Goal: Information Seeking & Learning: Learn about a topic

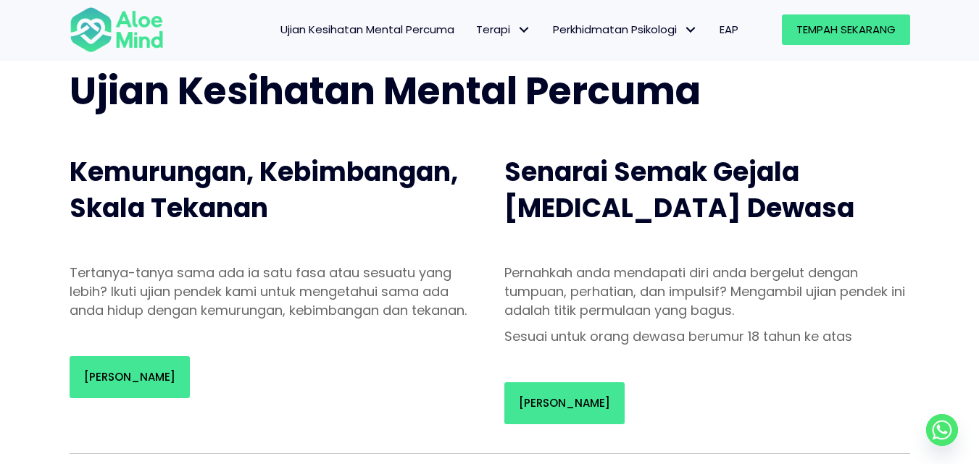
scroll to position [87, 0]
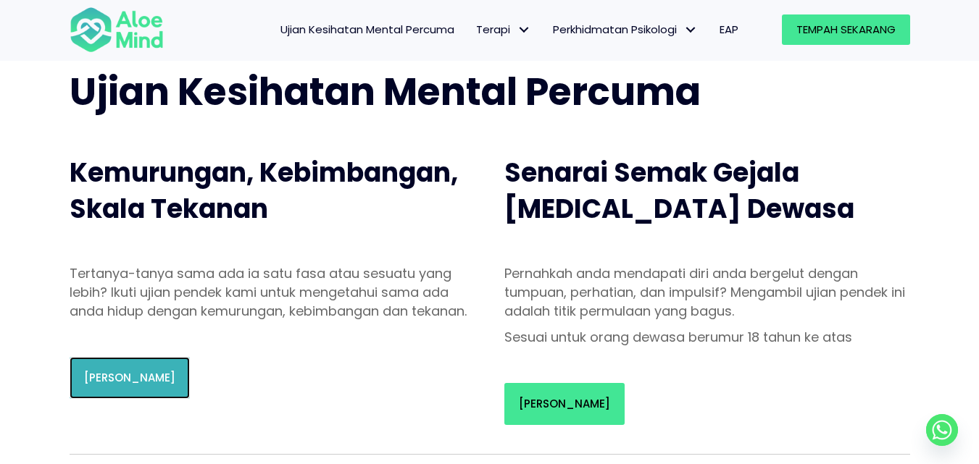
click at [147, 385] on font "[PERSON_NAME]" at bounding box center [129, 377] width 91 height 15
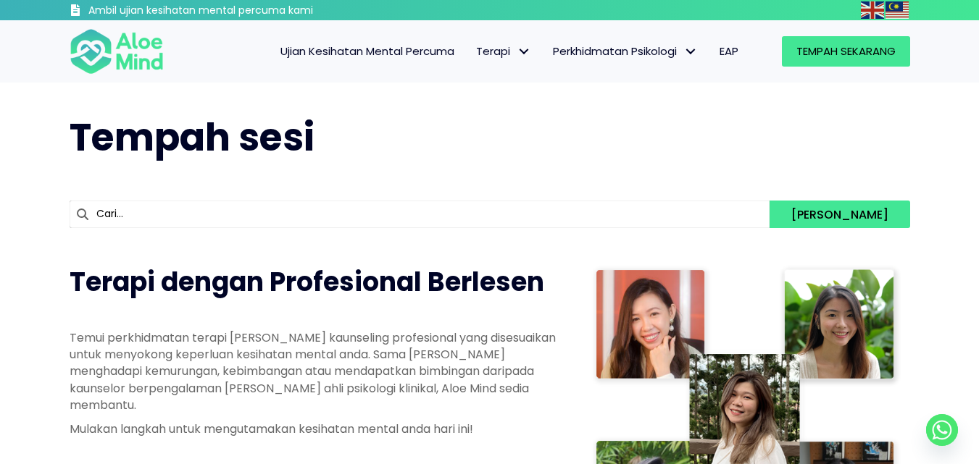
click at [404, 60] on link "Ujian Kesihatan Mental Percuma" at bounding box center [368, 51] width 196 height 30
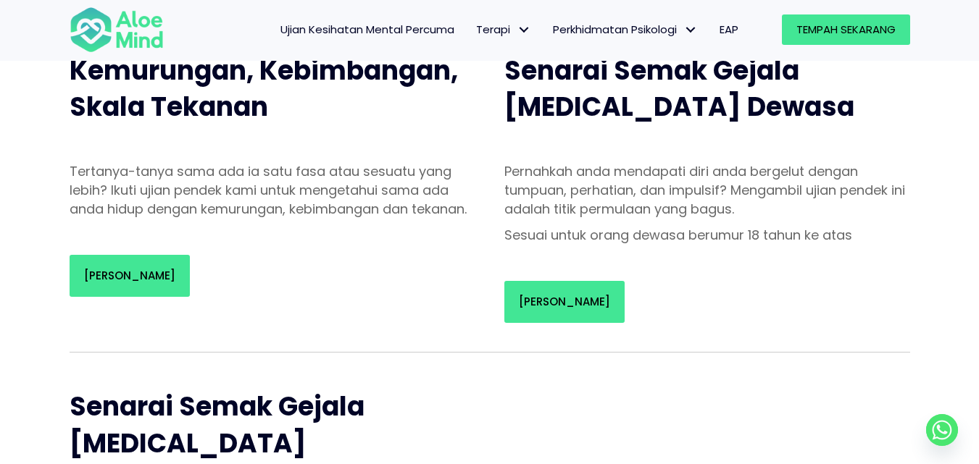
scroll to position [190, 0]
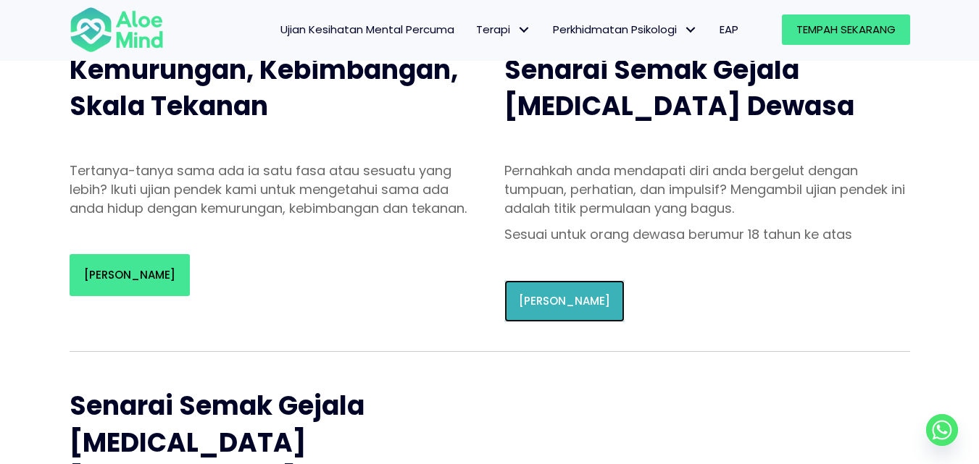
click at [591, 304] on font "[PERSON_NAME]" at bounding box center [564, 300] width 91 height 15
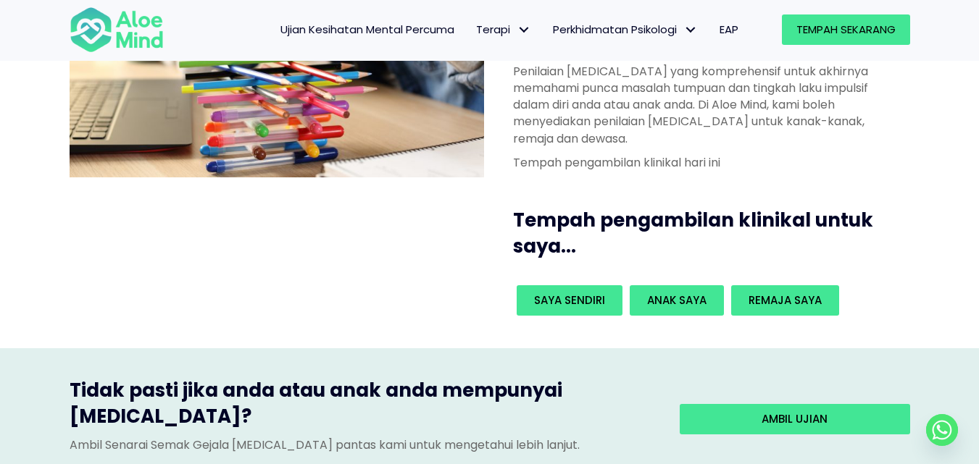
scroll to position [177, 0]
